Goal: Use online tool/utility: Utilize a website feature to perform a specific function

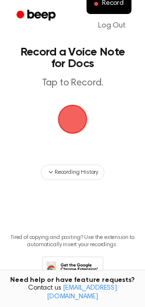
click at [76, 114] on span "button" at bounding box center [72, 119] width 27 height 27
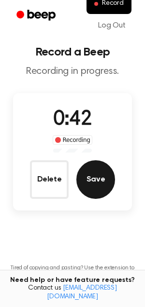
click at [90, 173] on button "Save" at bounding box center [95, 179] width 39 height 39
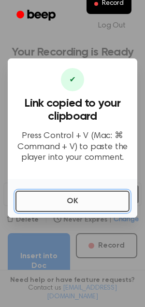
click at [92, 195] on button "OK" at bounding box center [72, 201] width 114 height 21
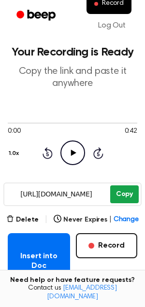
click at [126, 197] on button "Copy" at bounding box center [124, 195] width 29 height 18
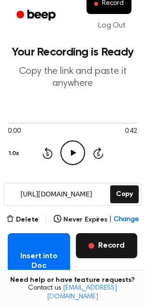
click at [98, 241] on button "Record" at bounding box center [106, 245] width 61 height 25
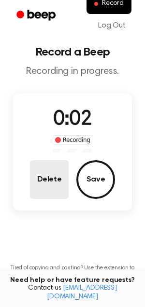
click at [45, 176] on button "Delete" at bounding box center [49, 179] width 39 height 39
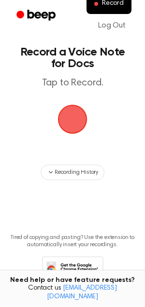
click at [78, 115] on span "button" at bounding box center [72, 119] width 27 height 27
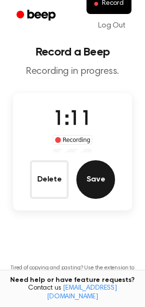
click at [98, 184] on button "Save" at bounding box center [95, 179] width 39 height 39
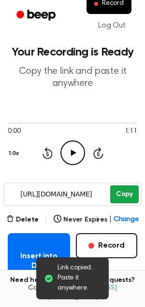
click at [119, 193] on button "Copy" at bounding box center [124, 195] width 29 height 18
